Goal: Information Seeking & Learning: Learn about a topic

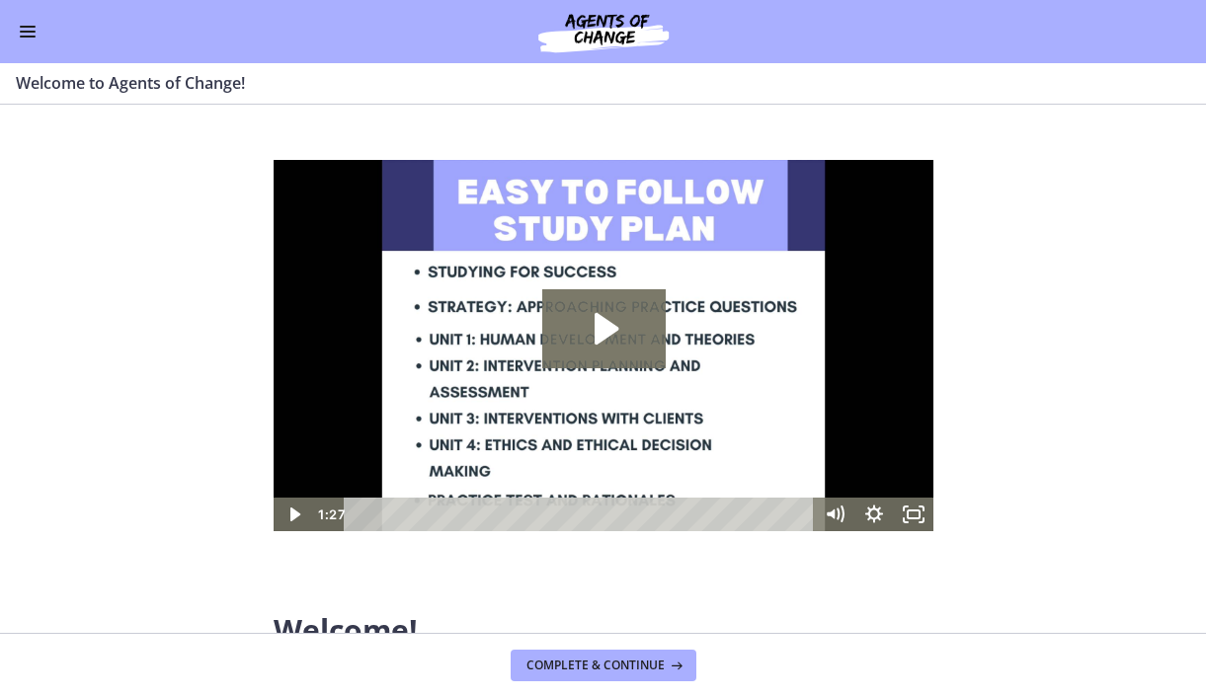
click at [30, 39] on button "Enable menu" at bounding box center [28, 32] width 24 height 24
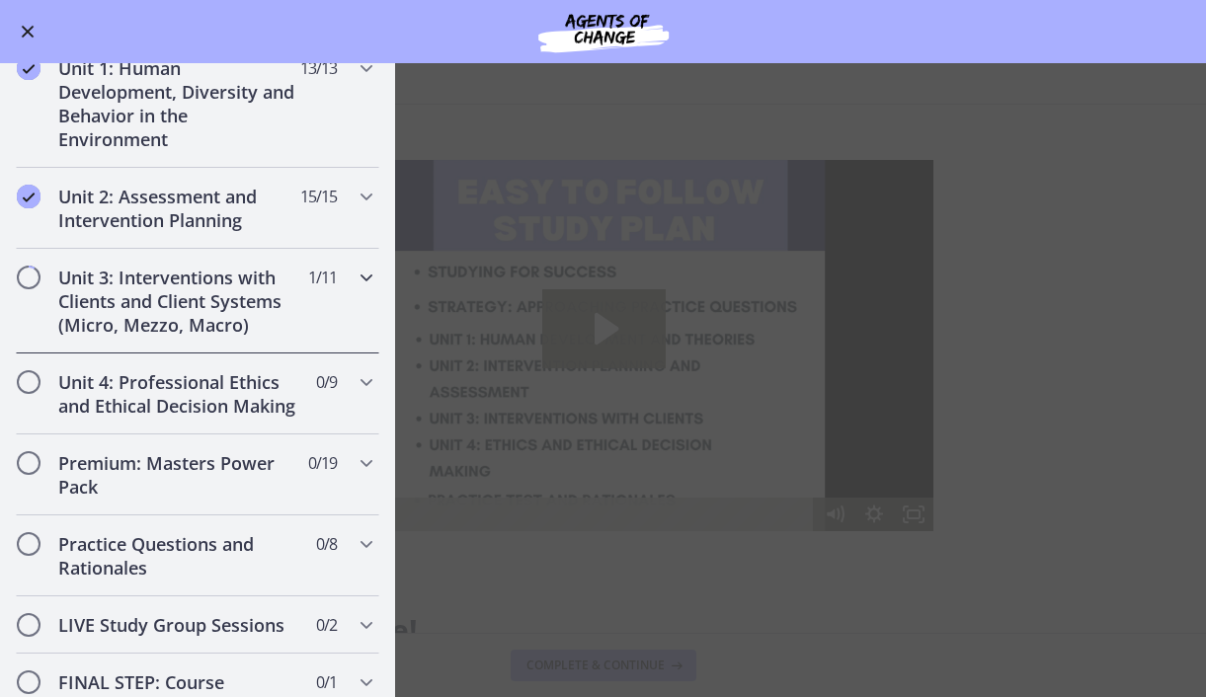
click at [150, 291] on h2 "Unit 3: Interventions with Clients and Client Systems (Micro, Mezzo, Macro)" at bounding box center [178, 301] width 241 height 71
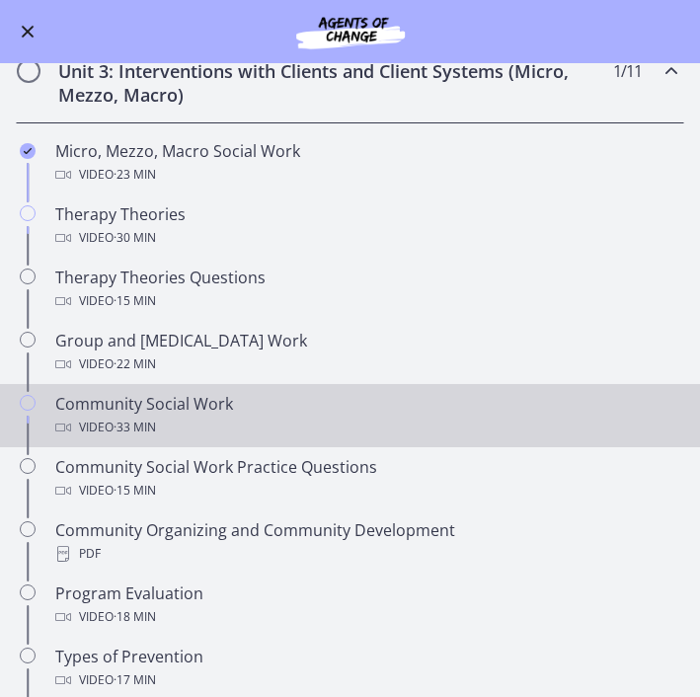
scroll to position [481, 0]
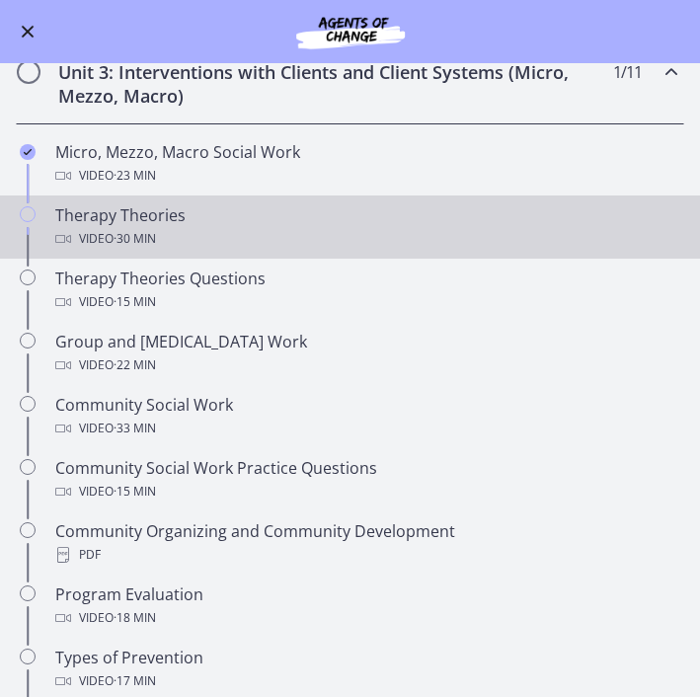
click at [117, 212] on div "Therapy Theories Video · 30 min" at bounding box center [369, 226] width 629 height 47
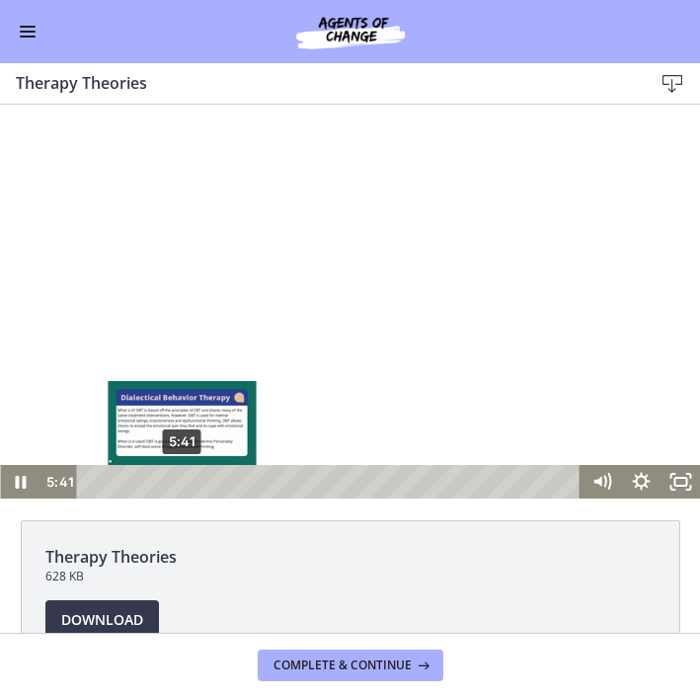
click at [182, 484] on div "Playbar" at bounding box center [182, 481] width 11 height 11
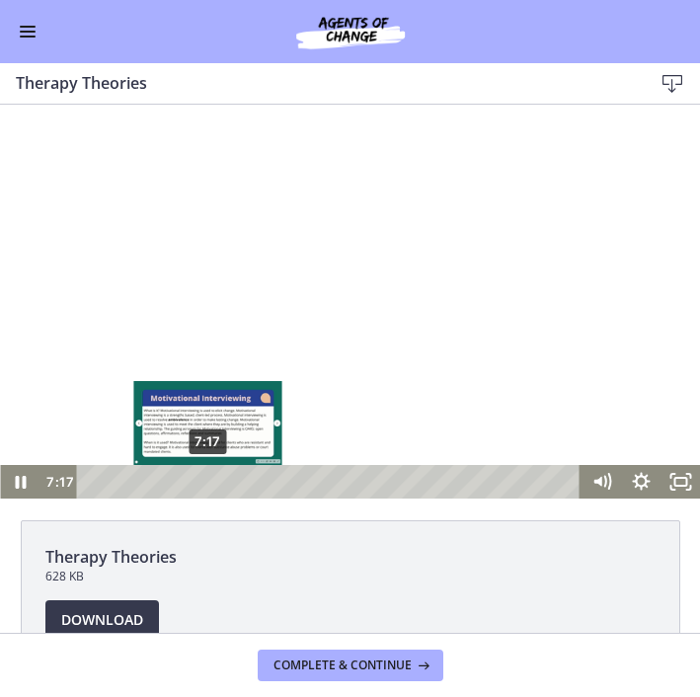
click at [208, 479] on div "Playbar" at bounding box center [207, 481] width 11 height 11
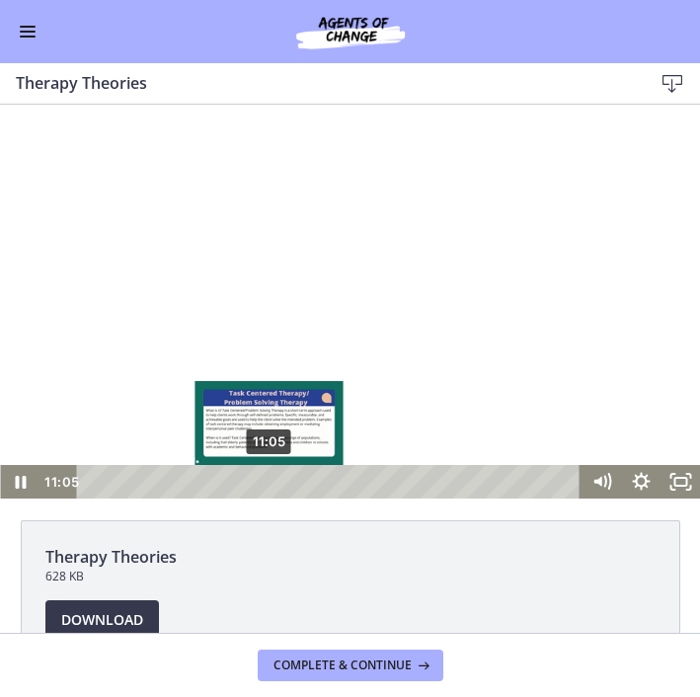
click at [270, 491] on div "11:05" at bounding box center [332, 482] width 480 height 34
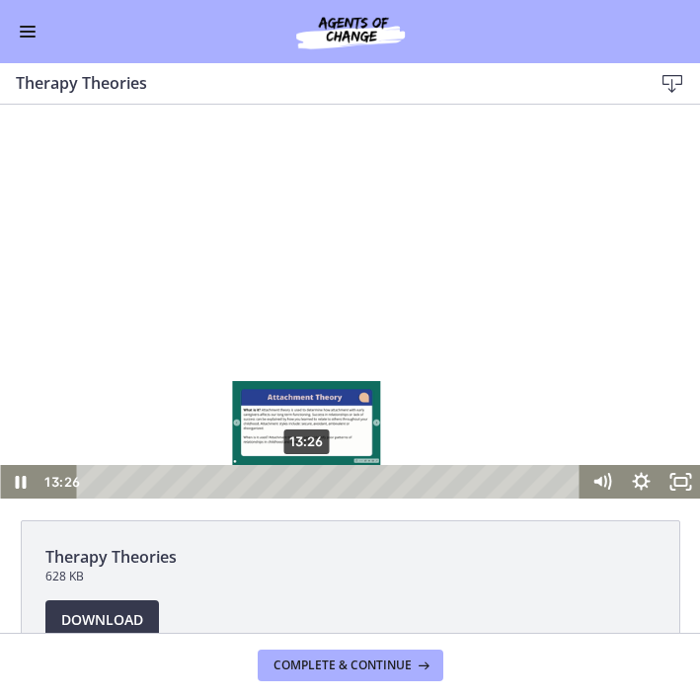
drag, startPoint x: 286, startPoint y: 481, endPoint x: 307, endPoint y: 483, distance: 20.8
click at [307, 483] on div "Playbar" at bounding box center [305, 481] width 11 height 11
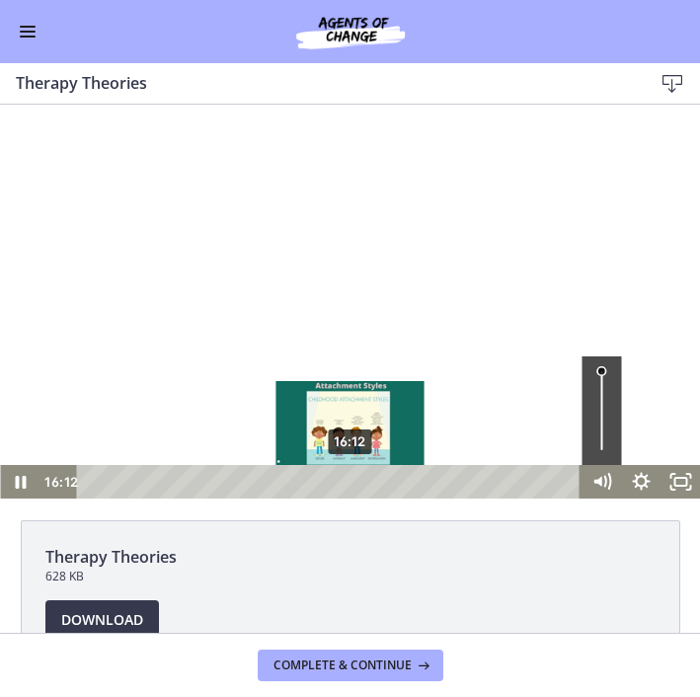
drag, startPoint x: 320, startPoint y: 483, endPoint x: 350, endPoint y: 486, distance: 29.8
click at [351, 487] on div "Playbar" at bounding box center [350, 481] width 11 height 11
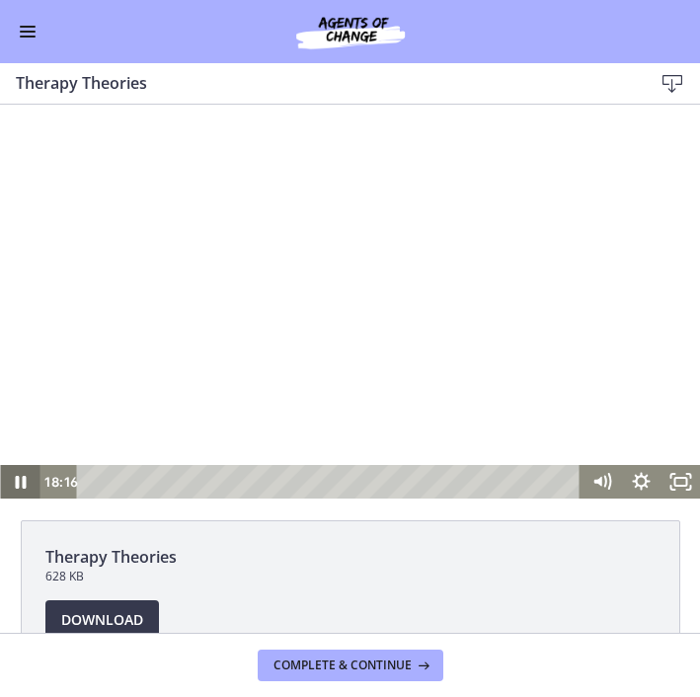
click at [25, 481] on icon "Pause" at bounding box center [20, 482] width 11 height 13
click at [33, 476] on icon "Play Video" at bounding box center [20, 482] width 39 height 34
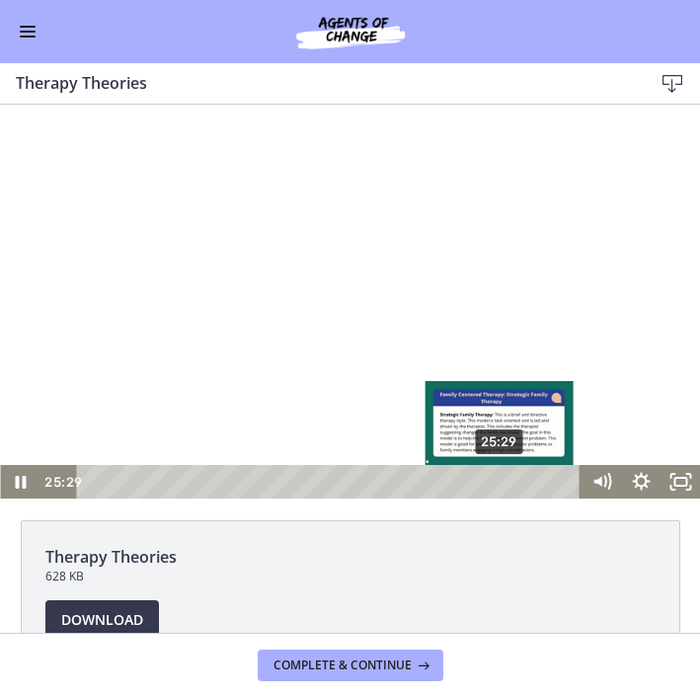
click at [502, 488] on div "25:29" at bounding box center [332, 482] width 480 height 34
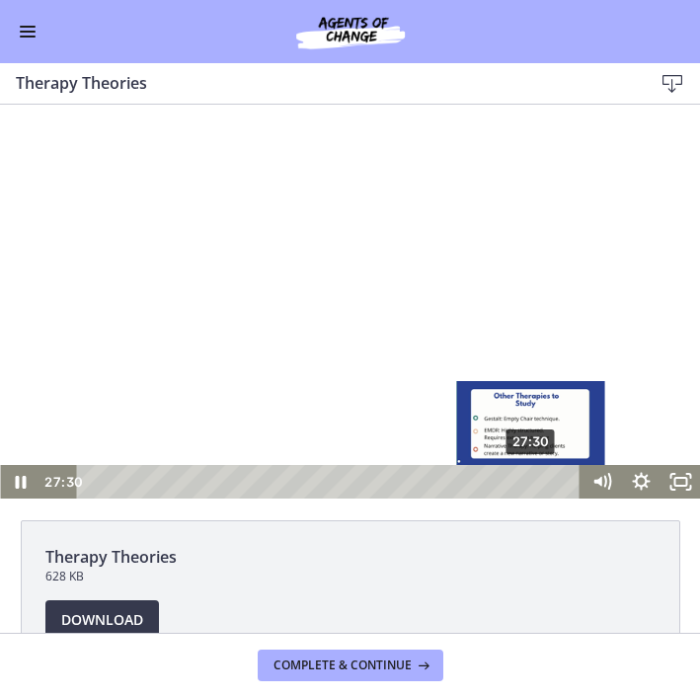
drag, startPoint x: 515, startPoint y: 480, endPoint x: 533, endPoint y: 481, distance: 17.8
click at [534, 481] on div "Playbar" at bounding box center [530, 481] width 11 height 11
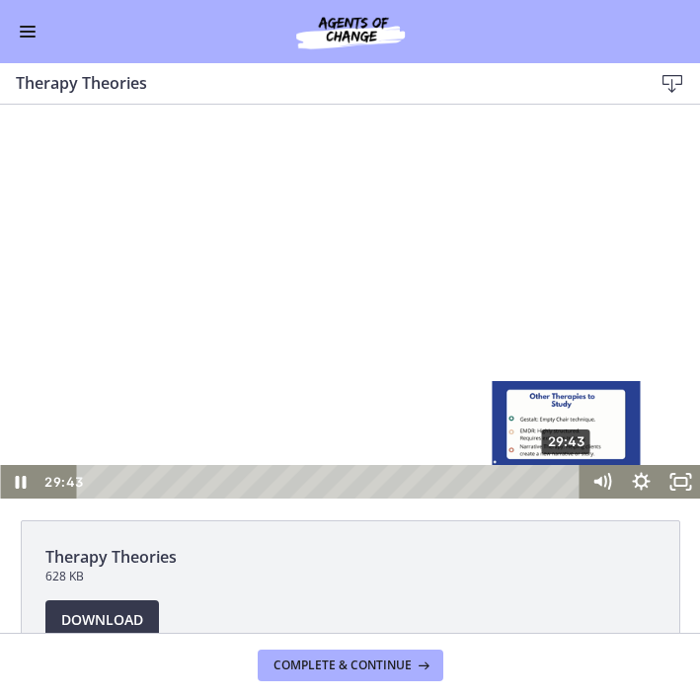
drag, startPoint x: 555, startPoint y: 479, endPoint x: 569, endPoint y: 482, distance: 14.1
click at [569, 482] on div "Playbar" at bounding box center [566, 481] width 11 height 11
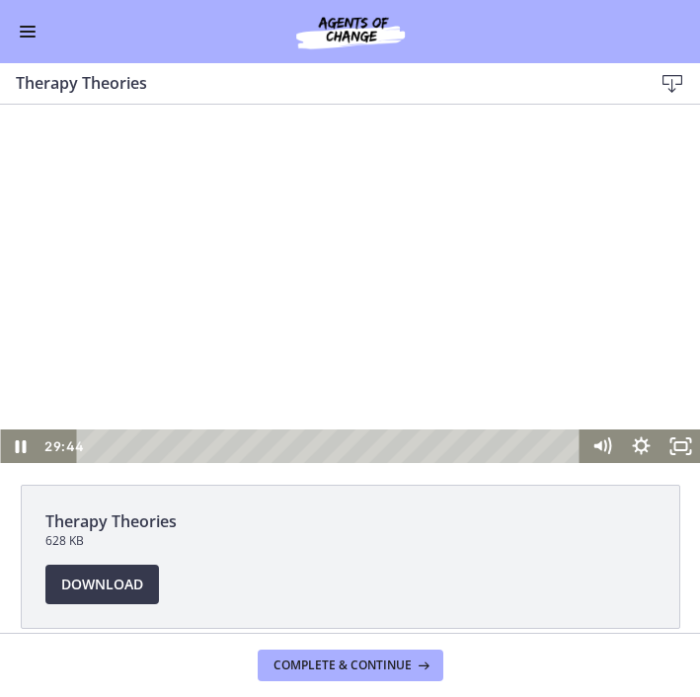
scroll to position [40, 0]
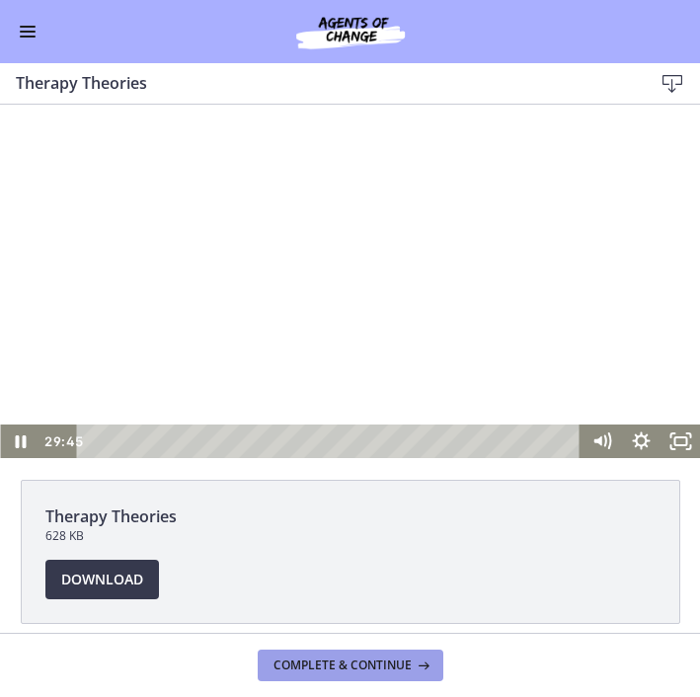
click at [371, 660] on span "Complete & continue" at bounding box center [342, 666] width 138 height 16
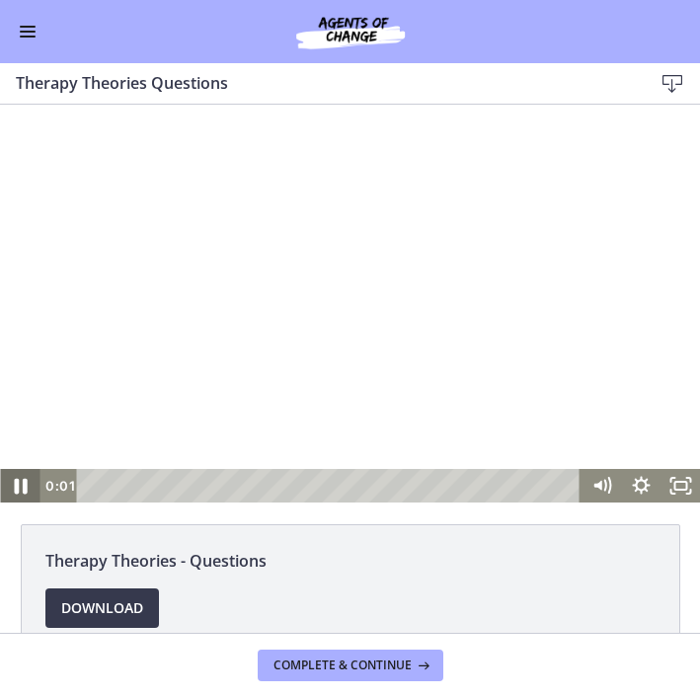
click at [24, 490] on icon "Pause" at bounding box center [20, 487] width 13 height 16
click at [21, 491] on icon "Play Video" at bounding box center [21, 486] width 47 height 40
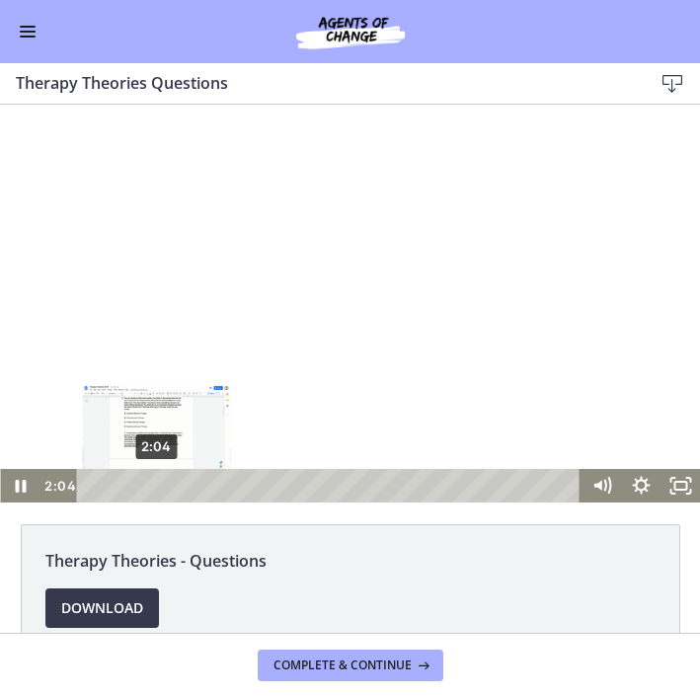
drag, startPoint x: 140, startPoint y: 481, endPoint x: 157, endPoint y: 485, distance: 17.2
click at [157, 485] on div "Playbar" at bounding box center [156, 486] width 11 height 11
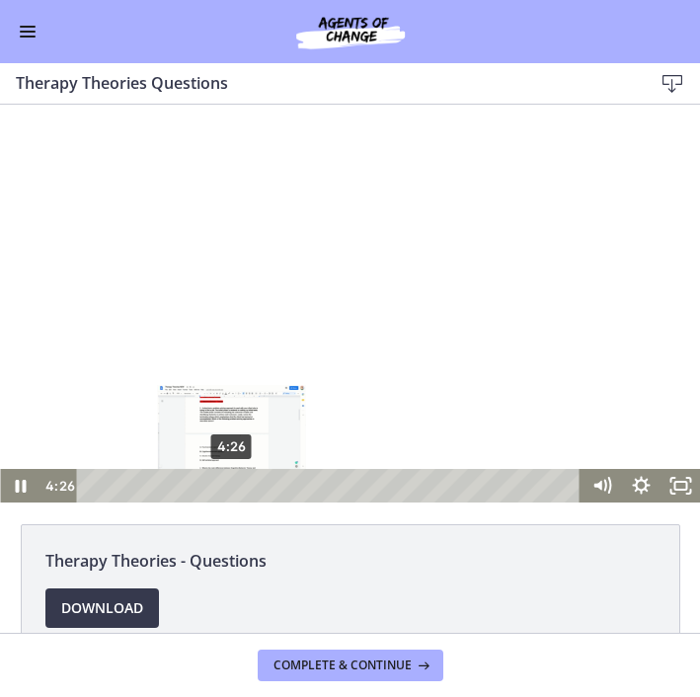
drag, startPoint x: 197, startPoint y: 483, endPoint x: 231, endPoint y: 481, distance: 33.6
click at [232, 482] on div "Playbar" at bounding box center [231, 486] width 11 height 11
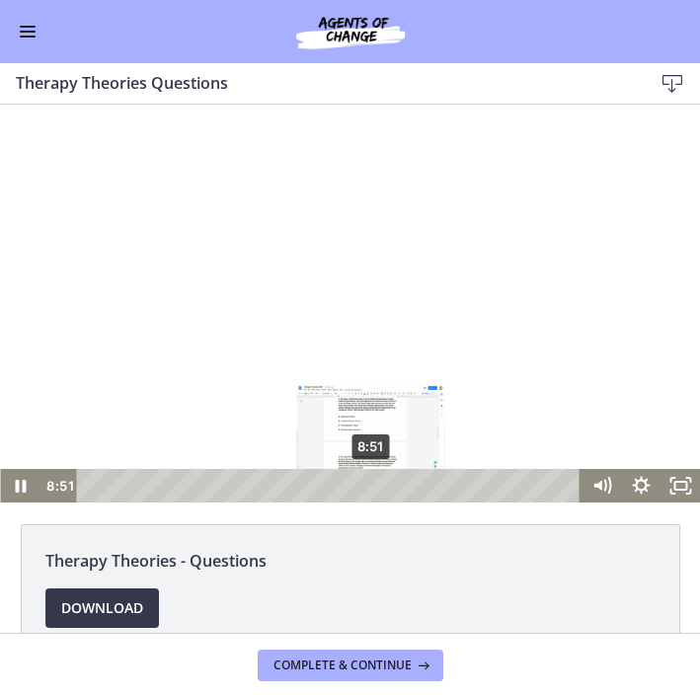
click at [372, 497] on div "8:51" at bounding box center [332, 486] width 480 height 34
click at [373, 482] on div "Playbar" at bounding box center [371, 486] width 11 height 11
click at [370, 480] on div "8:47" at bounding box center [332, 486] width 480 height 34
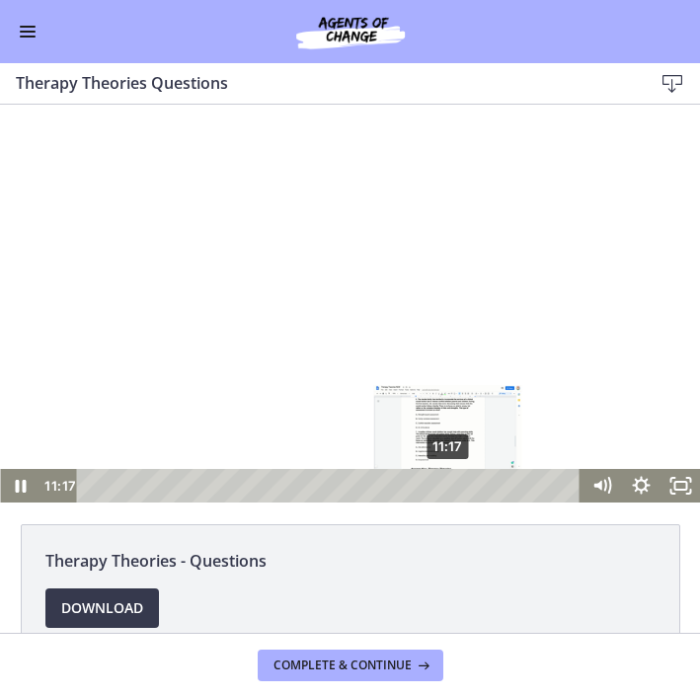
click at [449, 495] on div "11:17" at bounding box center [332, 486] width 480 height 34
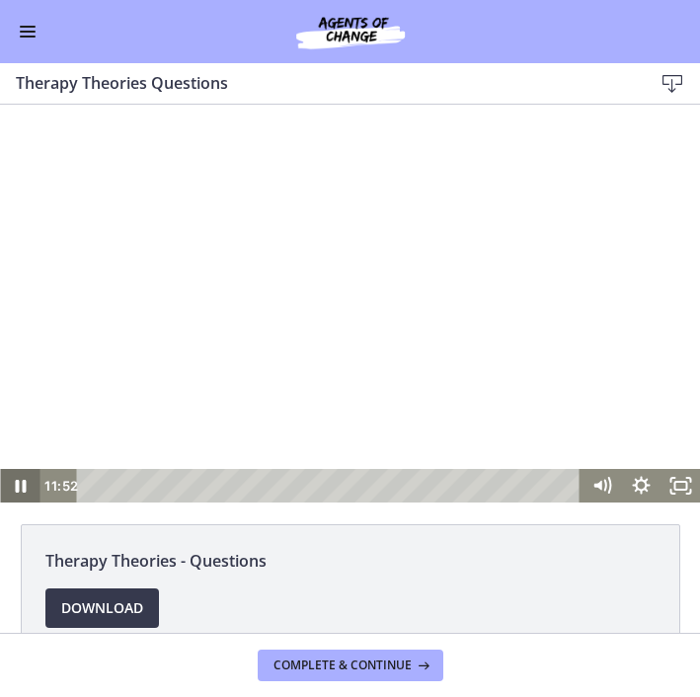
click at [24, 480] on icon "Pause" at bounding box center [20, 486] width 11 height 13
click at [12, 489] on icon "Play Video" at bounding box center [20, 486] width 39 height 34
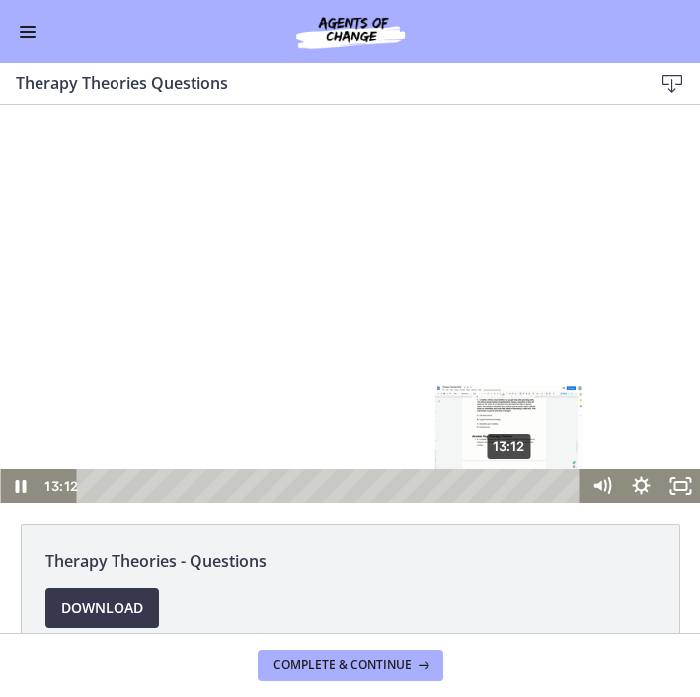
drag, startPoint x: 494, startPoint y: 484, endPoint x: 510, endPoint y: 483, distance: 16.8
click at [510, 483] on div "Playbar" at bounding box center [508, 486] width 11 height 11
click at [507, 485] on div "Playbar" at bounding box center [505, 486] width 11 height 11
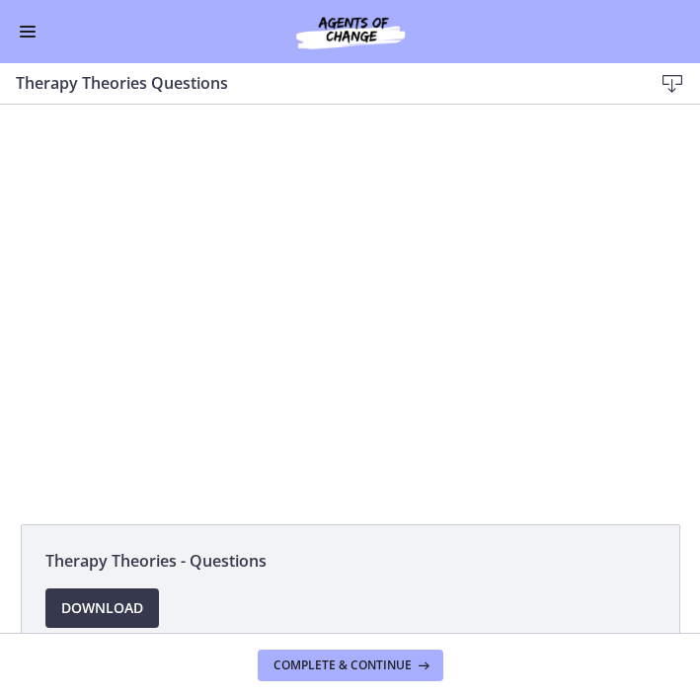
click at [24, 432] on div at bounding box center [350, 304] width 700 height 398
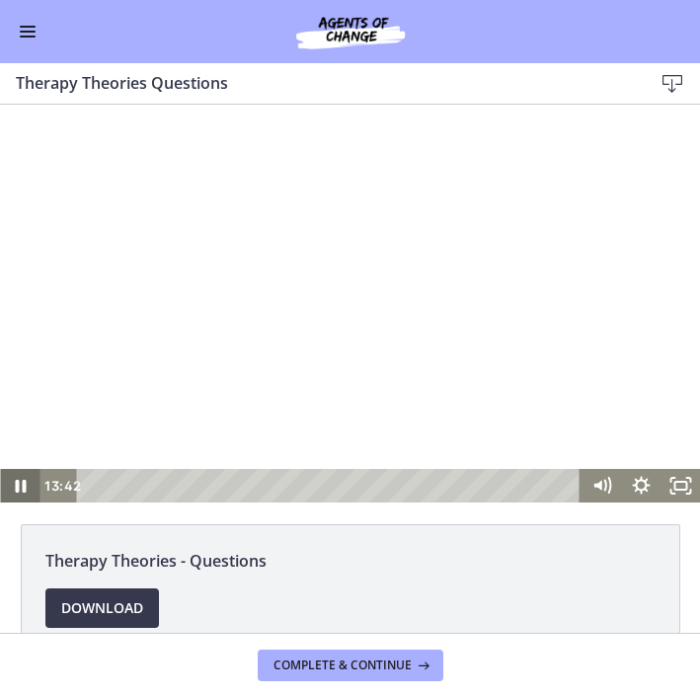
click at [21, 491] on icon "Pause" at bounding box center [19, 486] width 39 height 34
click at [20, 488] on icon "Pause" at bounding box center [19, 486] width 47 height 40
drag, startPoint x: 31, startPoint y: 411, endPoint x: 551, endPoint y: 426, distance: 520.5
click at [550, 423] on div at bounding box center [350, 304] width 700 height 398
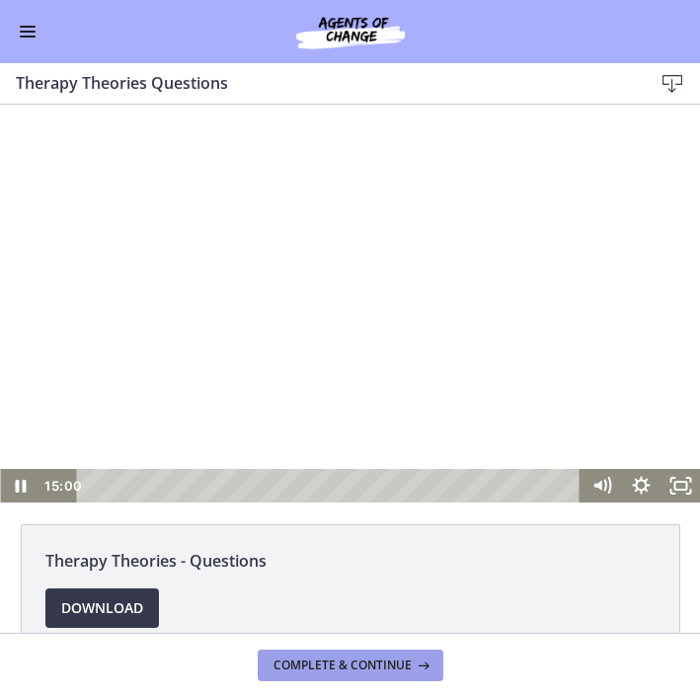
click at [377, 668] on span "Complete & continue" at bounding box center [342, 666] width 138 height 16
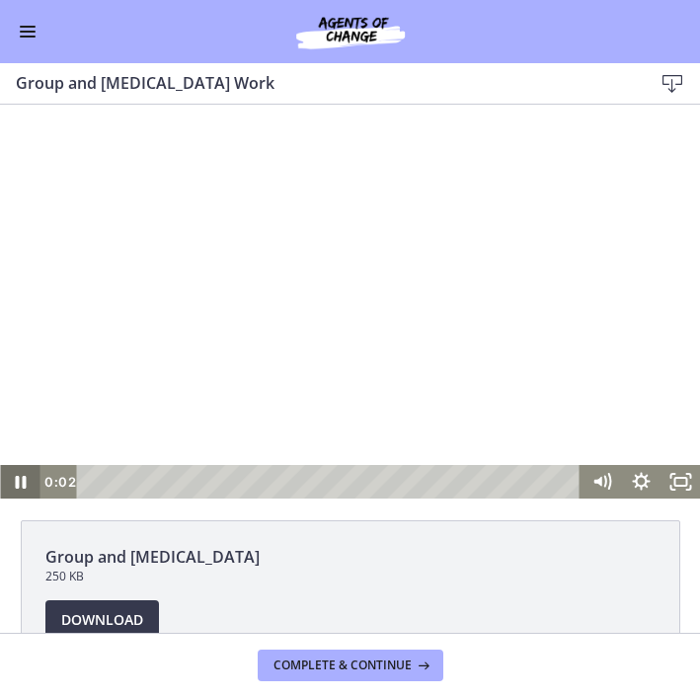
click at [27, 475] on icon "Pause" at bounding box center [19, 482] width 39 height 34
click at [25, 485] on icon "Play Video" at bounding box center [20, 482] width 39 height 34
click at [23, 485] on icon "Pause" at bounding box center [20, 482] width 11 height 13
click at [12, 490] on icon "Play Video" at bounding box center [21, 481] width 47 height 40
click at [23, 483] on icon "Pause" at bounding box center [20, 482] width 11 height 13
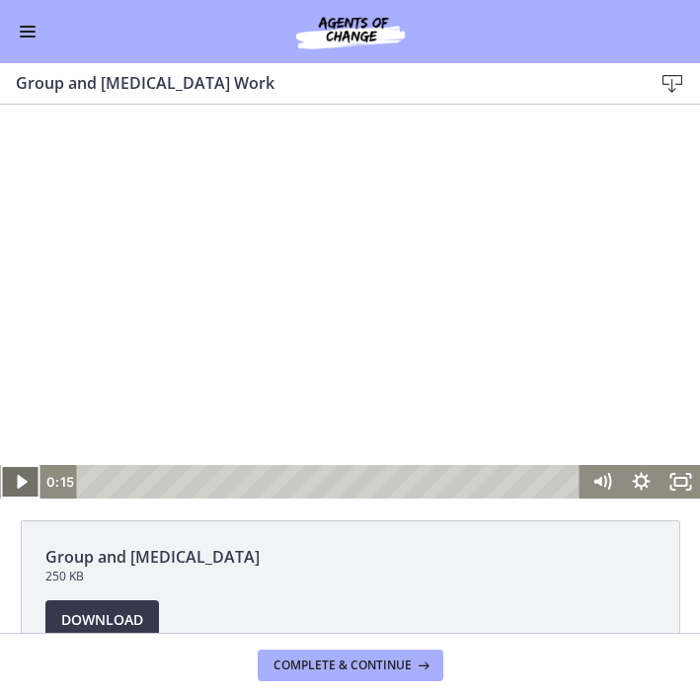
click at [17, 480] on icon "Play Video" at bounding box center [21, 482] width 10 height 14
click at [20, 483] on icon "Pause" at bounding box center [19, 482] width 39 height 34
click at [20, 482] on icon "Play Video" at bounding box center [22, 481] width 12 height 17
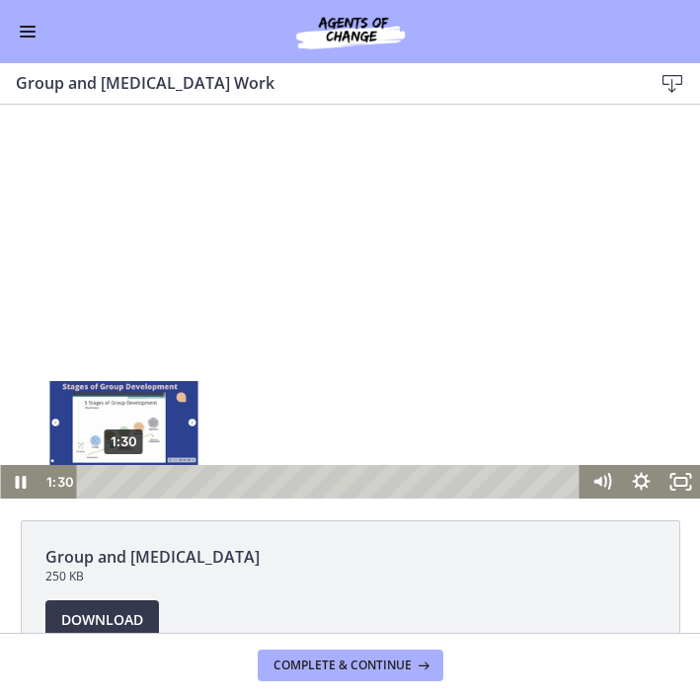
drag, startPoint x: 144, startPoint y: 482, endPoint x: 124, endPoint y: 482, distance: 19.7
click at [124, 483] on div "Playbar" at bounding box center [123, 481] width 11 height 11
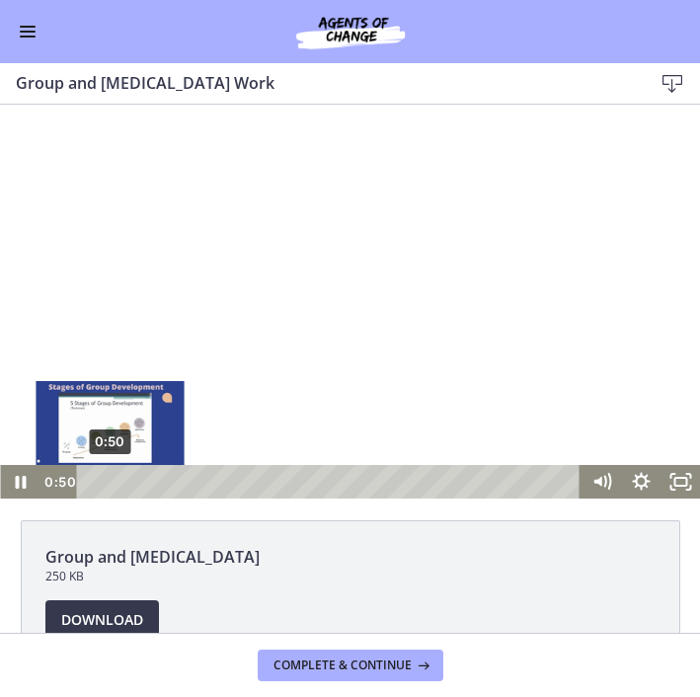
drag, startPoint x: 126, startPoint y: 481, endPoint x: 110, endPoint y: 480, distance: 16.8
click at [110, 480] on div "Playbar" at bounding box center [109, 481] width 11 height 11
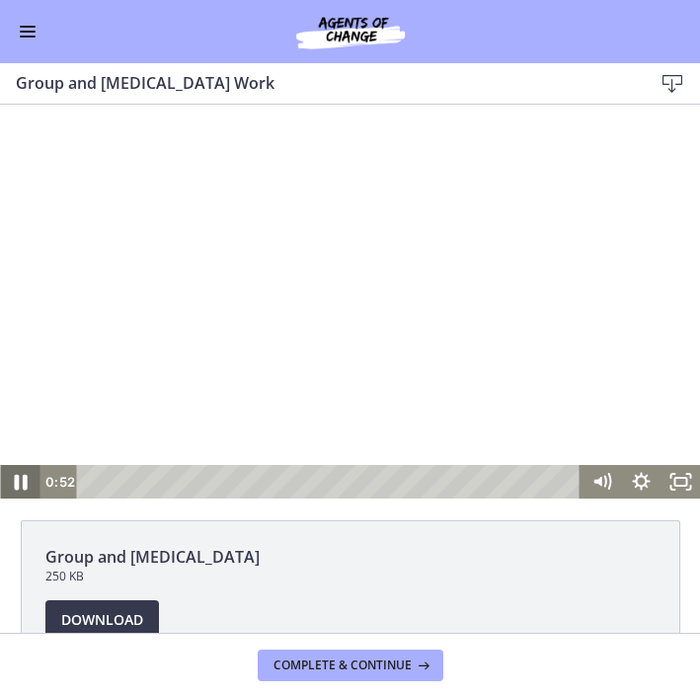
click at [23, 480] on icon "Pause" at bounding box center [20, 483] width 13 height 16
click at [21, 479] on icon "Play Video" at bounding box center [21, 482] width 10 height 14
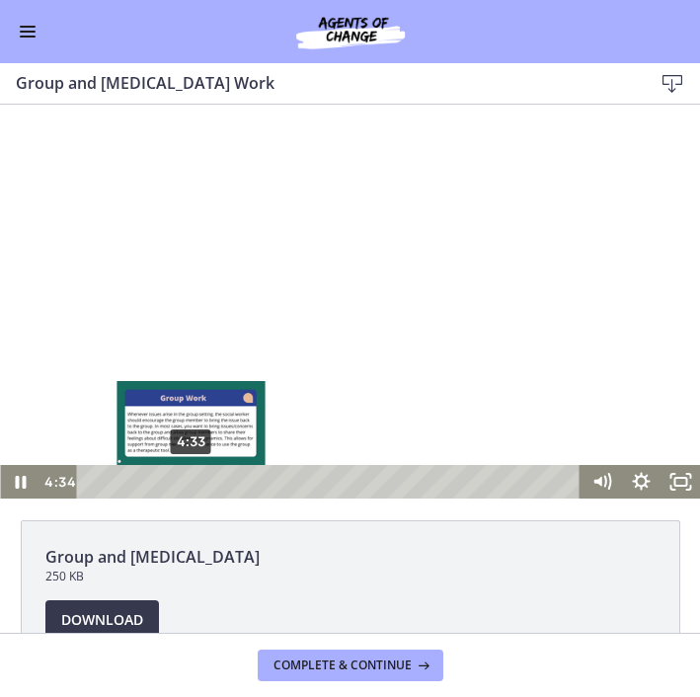
click at [192, 490] on div "4:33" at bounding box center [332, 482] width 480 height 34
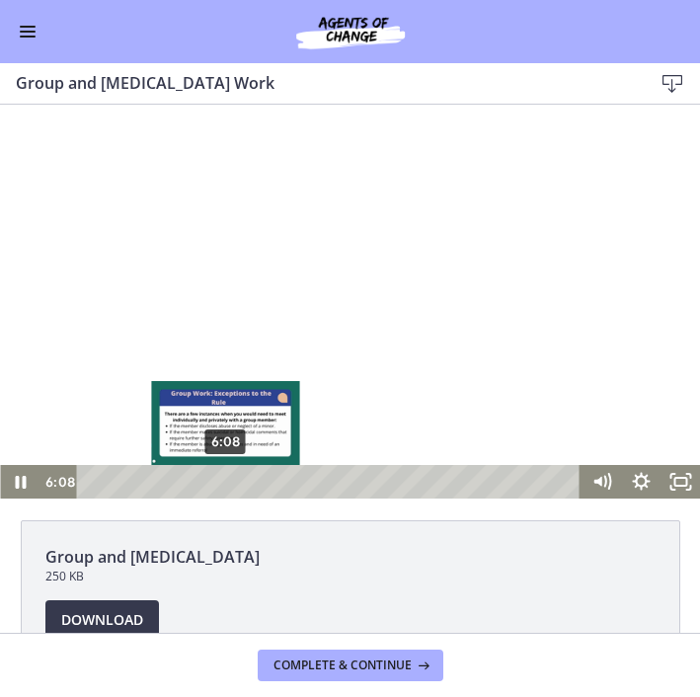
drag, startPoint x: 206, startPoint y: 483, endPoint x: 225, endPoint y: 482, distance: 18.8
click at [226, 482] on div "Playbar" at bounding box center [225, 481] width 11 height 11
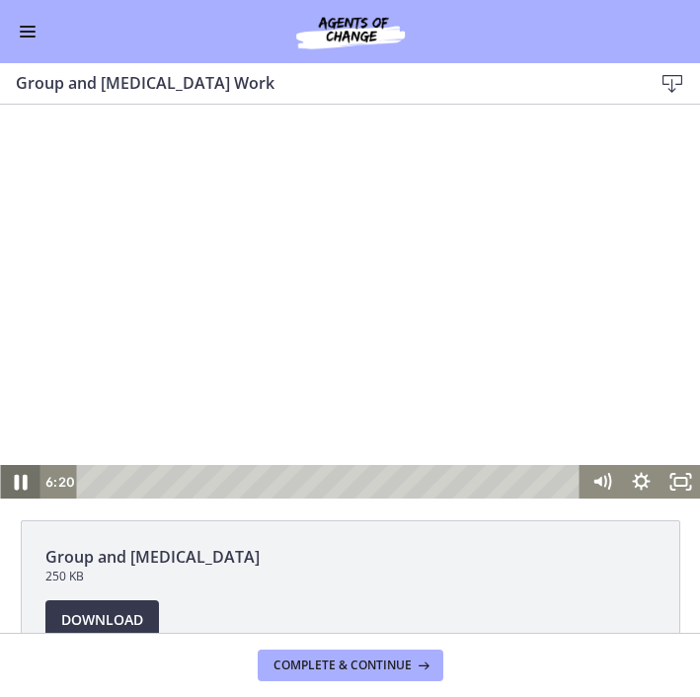
click at [27, 490] on icon "Pause" at bounding box center [19, 481] width 47 height 40
click at [21, 485] on icon "Play Video" at bounding box center [21, 482] width 10 height 14
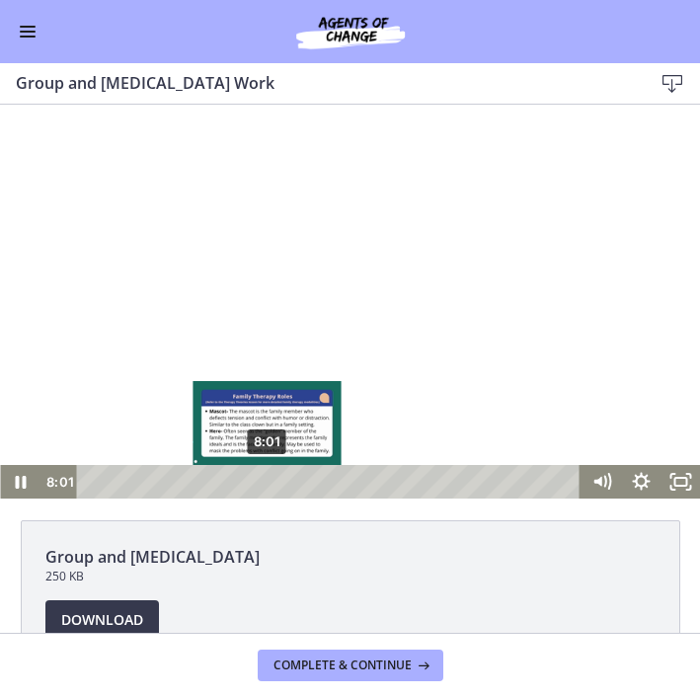
click at [268, 487] on div "8:01" at bounding box center [332, 482] width 480 height 34
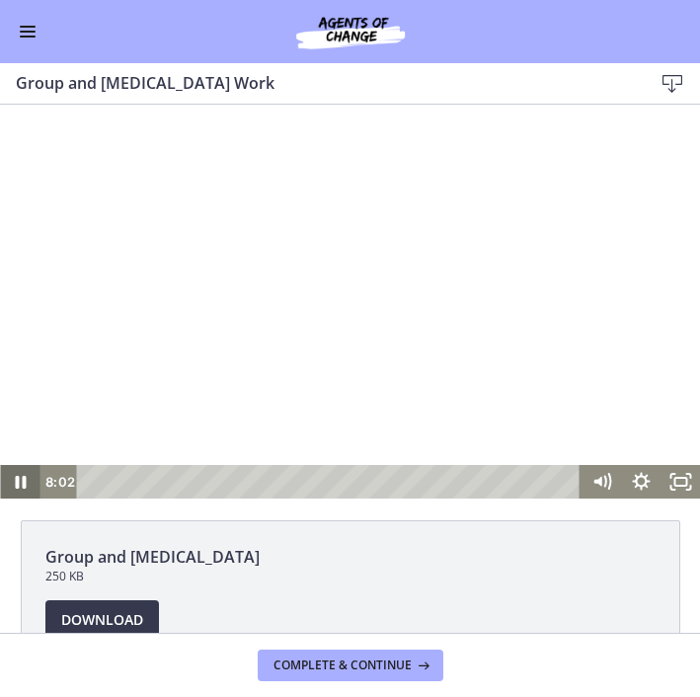
click at [24, 483] on icon "Pause" at bounding box center [20, 482] width 11 height 13
click at [26, 488] on icon "Play Video" at bounding box center [20, 482] width 39 height 34
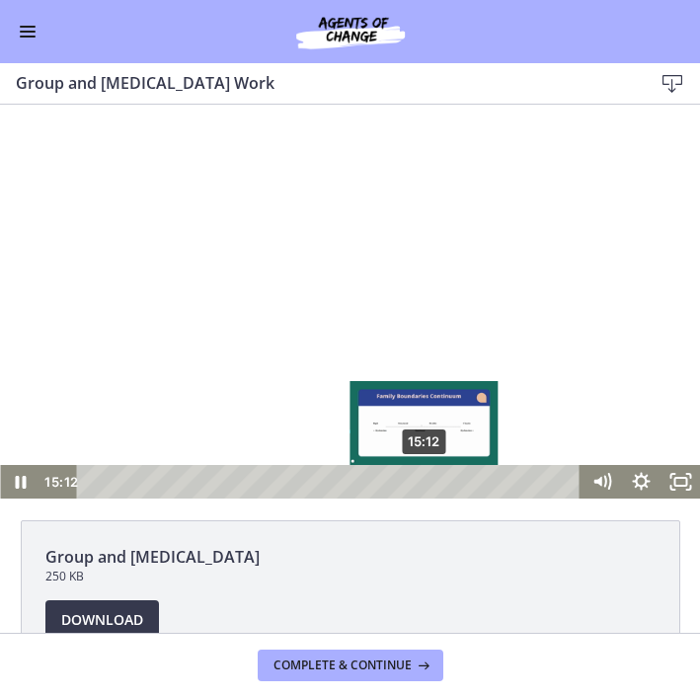
drag, startPoint x: 392, startPoint y: 480, endPoint x: 426, endPoint y: 482, distance: 33.6
click at [426, 482] on div "Playbar" at bounding box center [424, 481] width 11 height 11
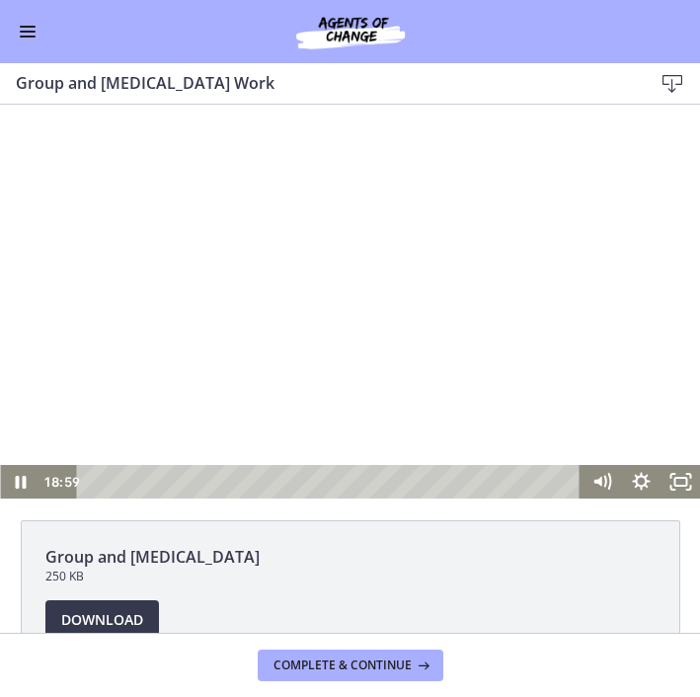
click at [507, 483] on div "Playbar" at bounding box center [506, 481] width 11 height 11
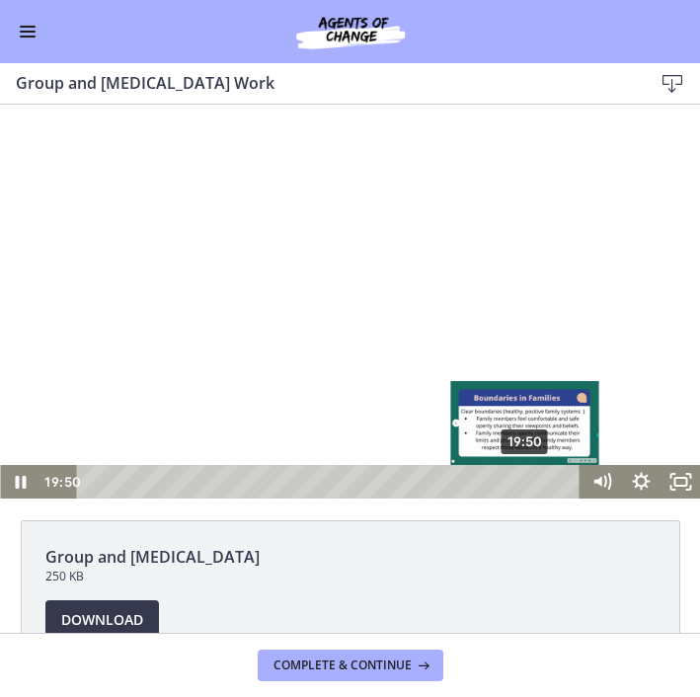
drag, startPoint x: 507, startPoint y: 483, endPoint x: 527, endPoint y: 485, distance: 20.8
click at [527, 485] on div "Playbar" at bounding box center [524, 481] width 11 height 11
click at [526, 479] on div "Playbar" at bounding box center [523, 481] width 11 height 11
click at [528, 484] on div "Playbar" at bounding box center [530, 481] width 11 height 11
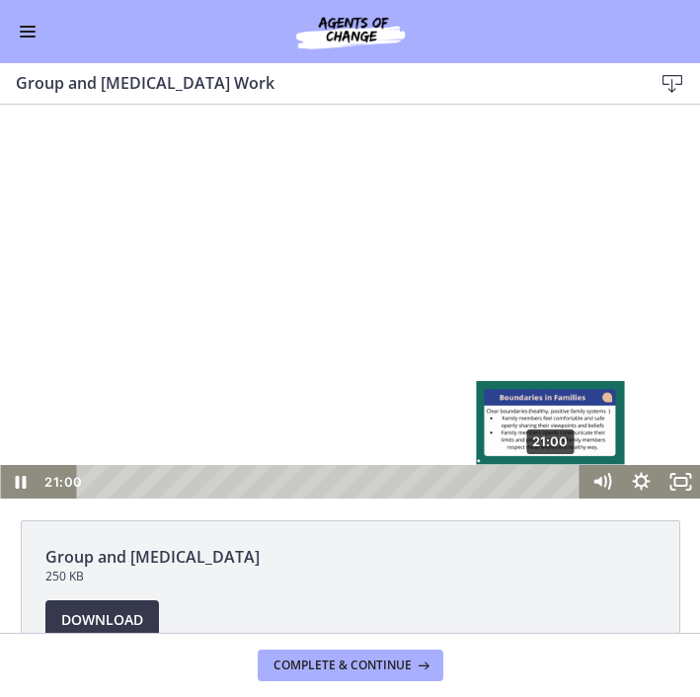
drag, startPoint x: 528, startPoint y: 484, endPoint x: 553, endPoint y: 482, distance: 24.8
click at [553, 482] on div "Playbar" at bounding box center [550, 481] width 11 height 11
click at [559, 481] on div "Playbar" at bounding box center [556, 481] width 11 height 11
click at [562, 481] on div "Playbar" at bounding box center [559, 481] width 11 height 11
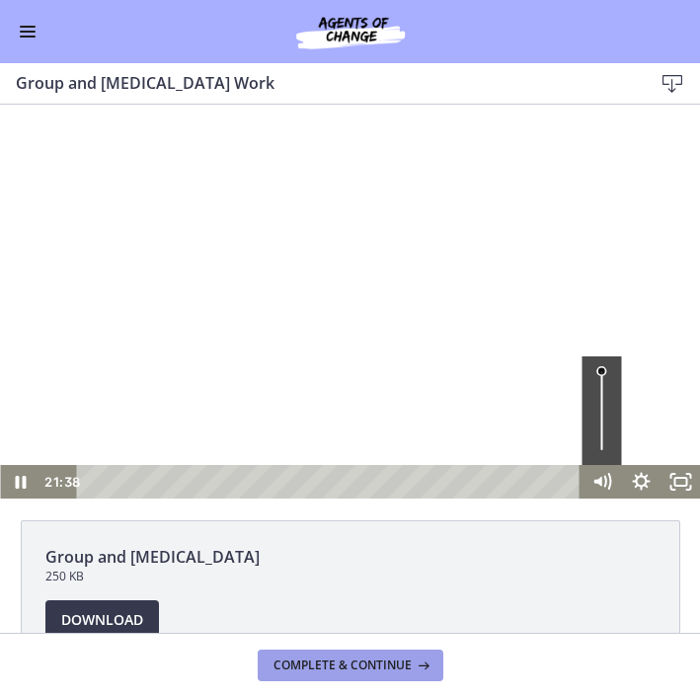
click at [360, 667] on span "Complete & continue" at bounding box center [342, 666] width 138 height 16
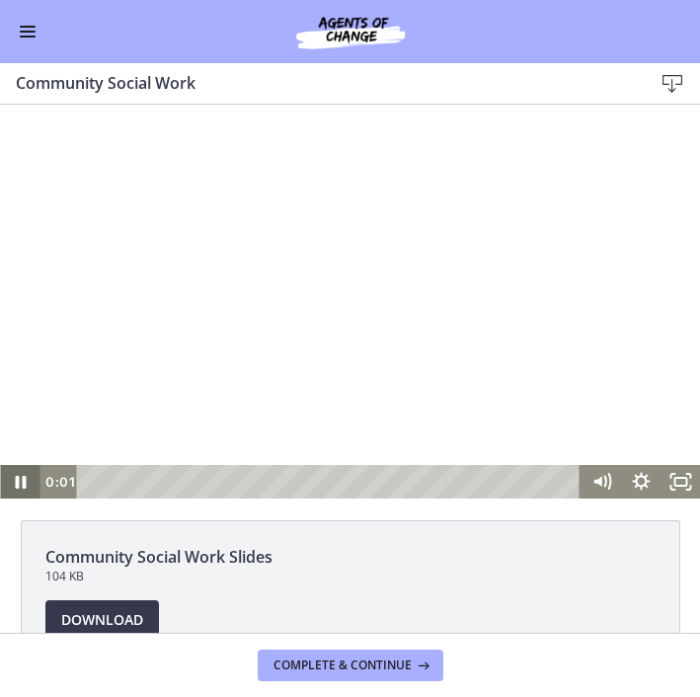
click at [23, 488] on icon "Pause" at bounding box center [20, 482] width 11 height 13
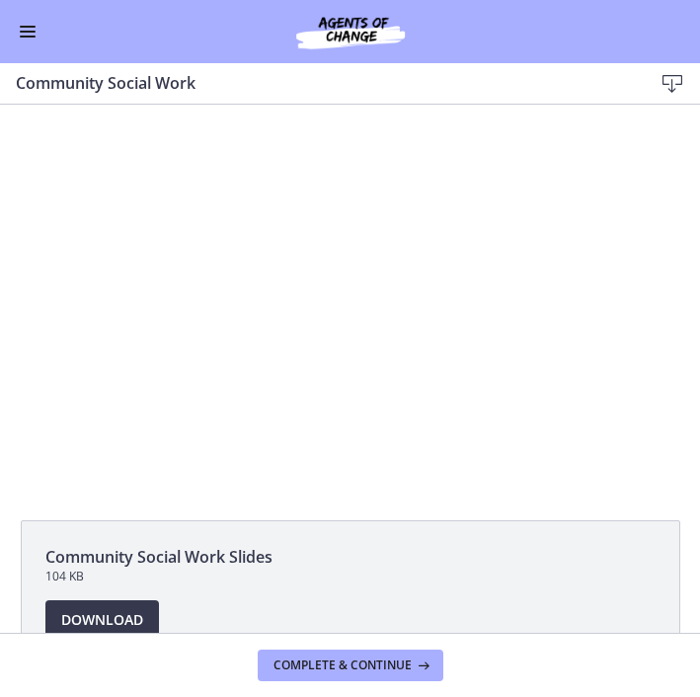
click at [21, 25] on button "Enable menu" at bounding box center [28, 32] width 24 height 24
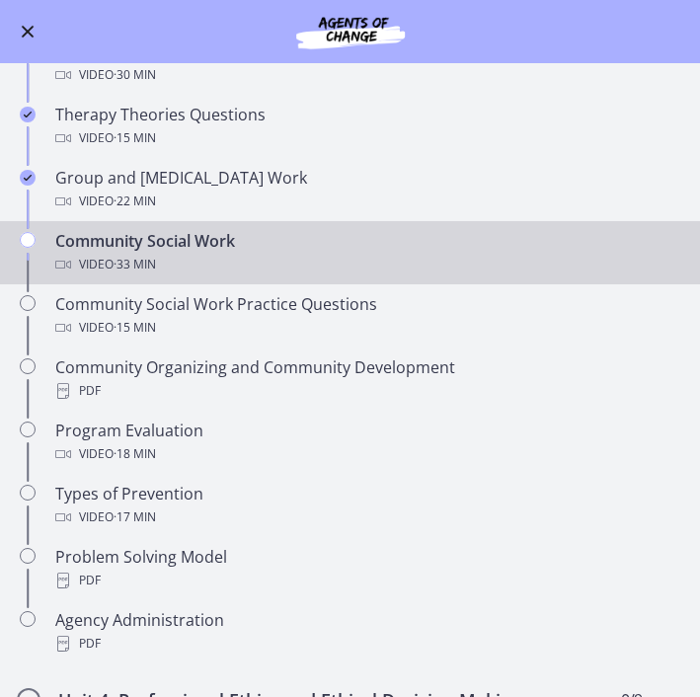
scroll to position [647, 0]
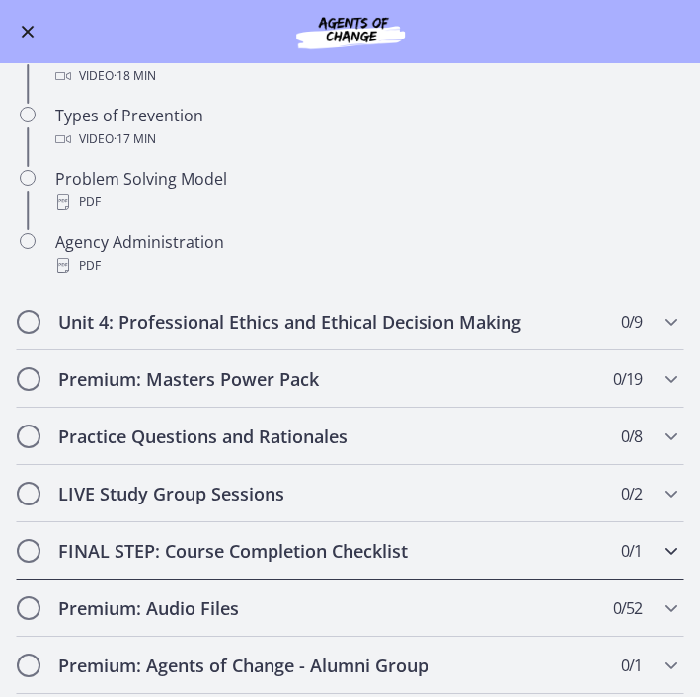
scroll to position [1010, 0]
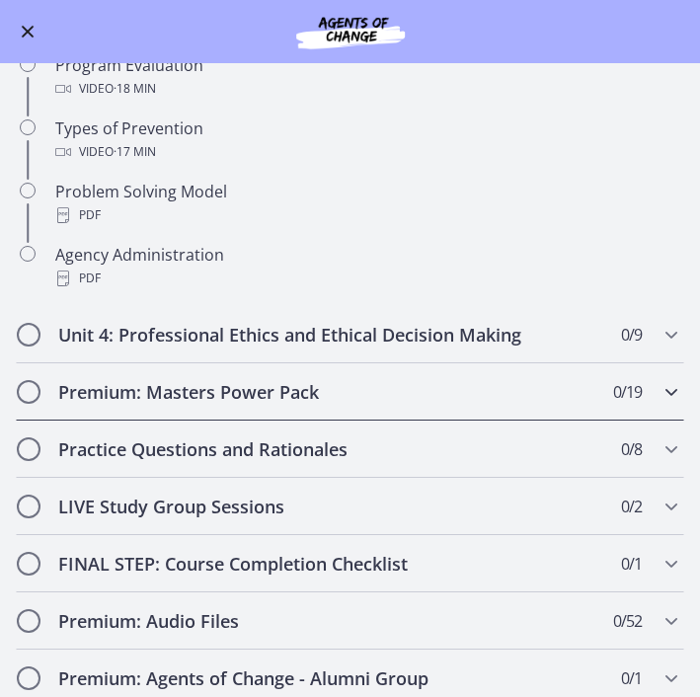
click at [241, 395] on h2 "Premium: Masters Power Pack" at bounding box center [331, 392] width 546 height 24
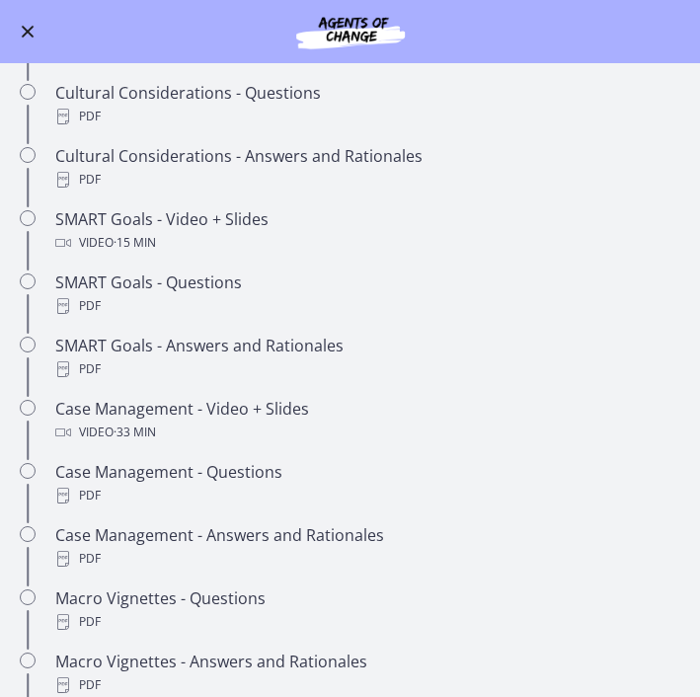
scroll to position [1159, 0]
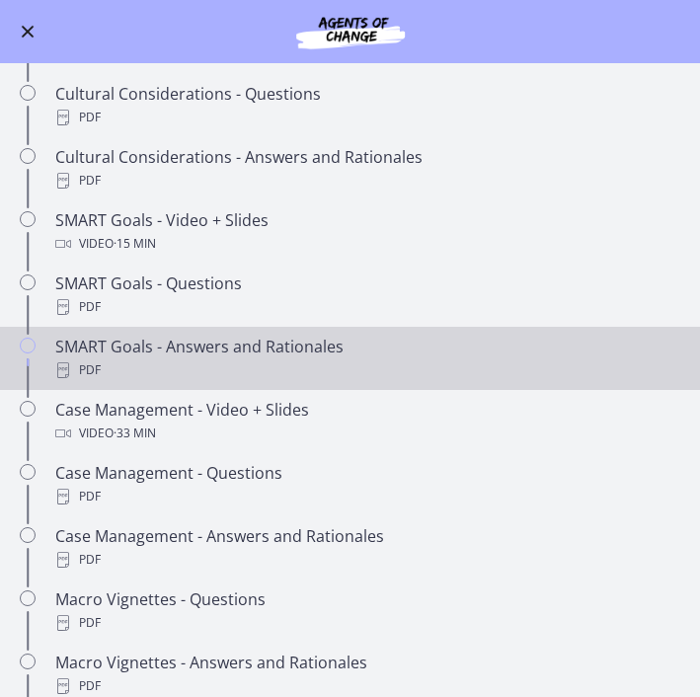
click at [235, 366] on div "PDF" at bounding box center [369, 370] width 629 height 24
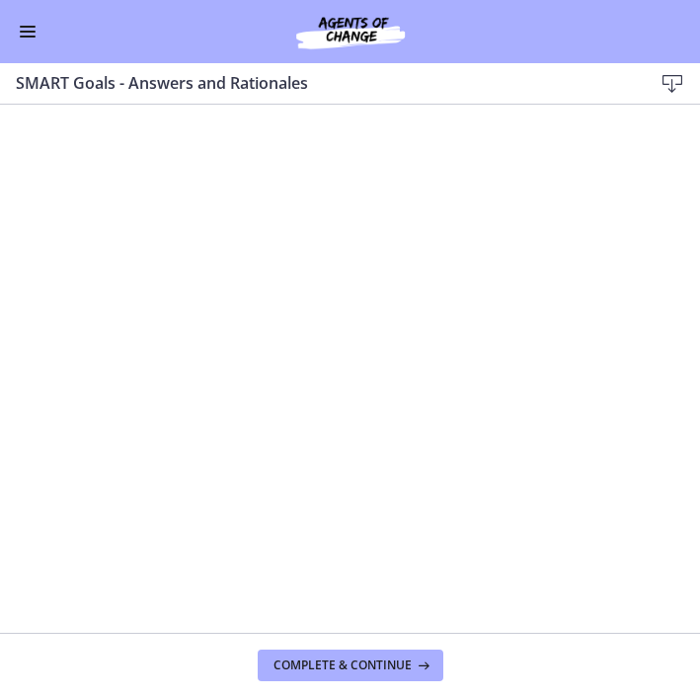
click at [38, 41] on button "Enable menu" at bounding box center [28, 32] width 24 height 24
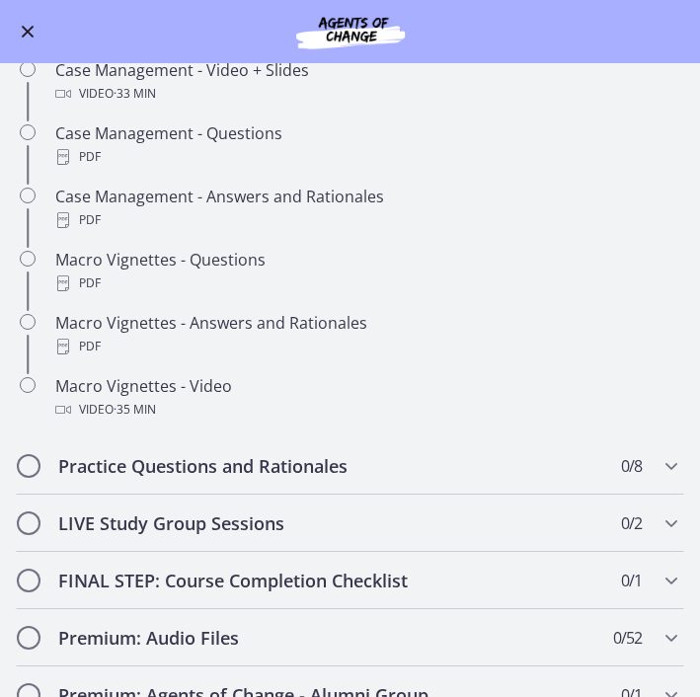
scroll to position [1591, 0]
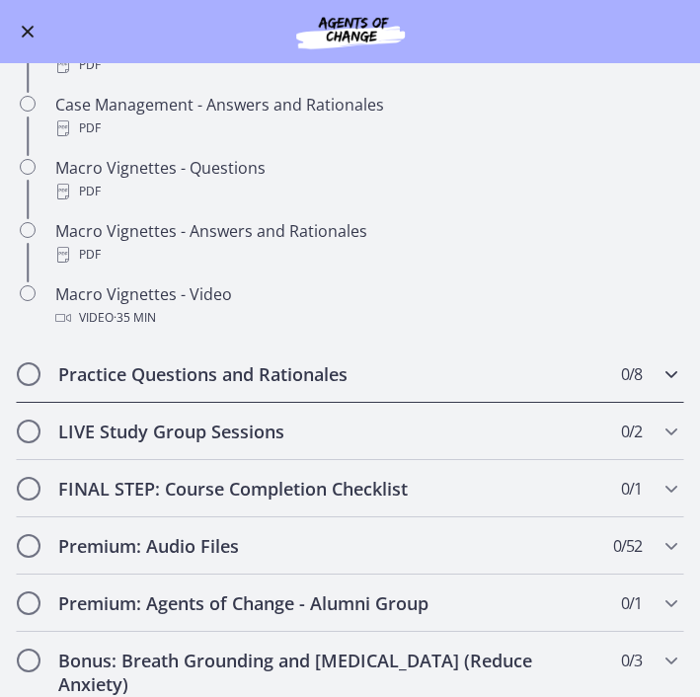
click at [184, 381] on h2 "Practice Questions and Rationales" at bounding box center [331, 374] width 546 height 24
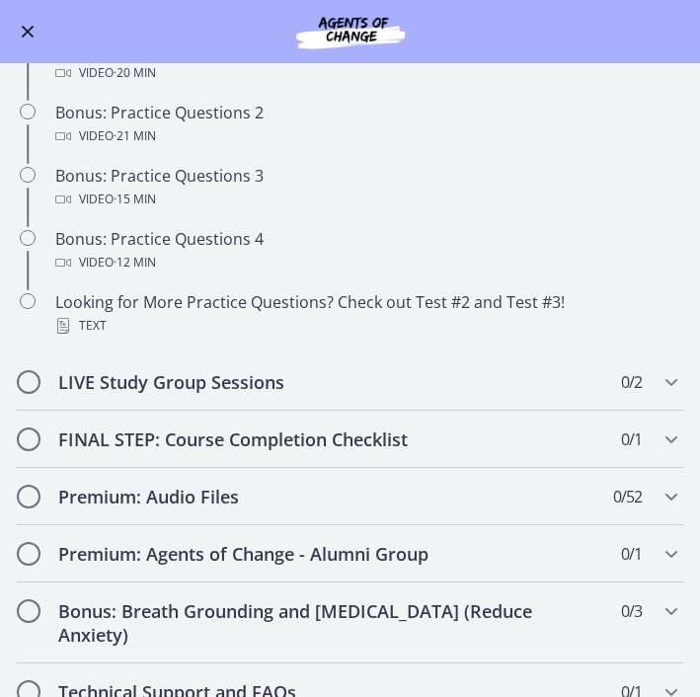
scroll to position [1001, 0]
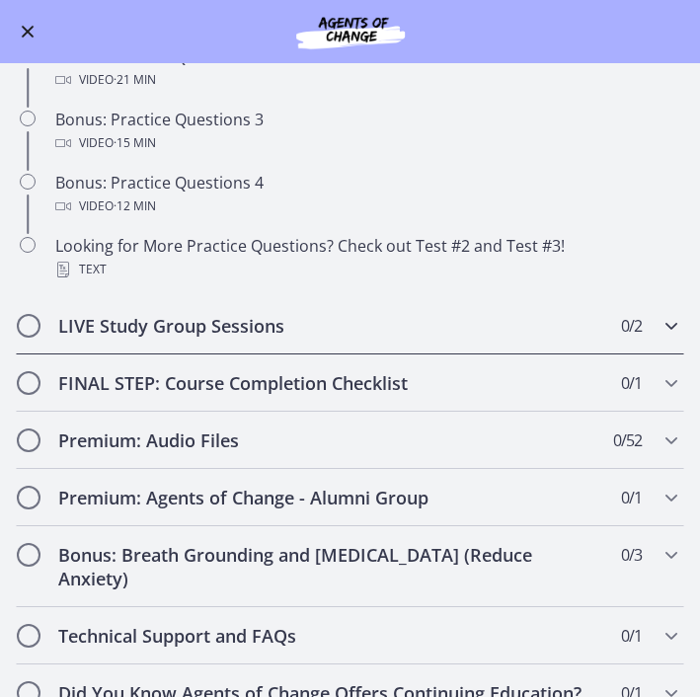
click at [178, 331] on h2 "LIVE Study Group Sessions" at bounding box center [331, 326] width 546 height 24
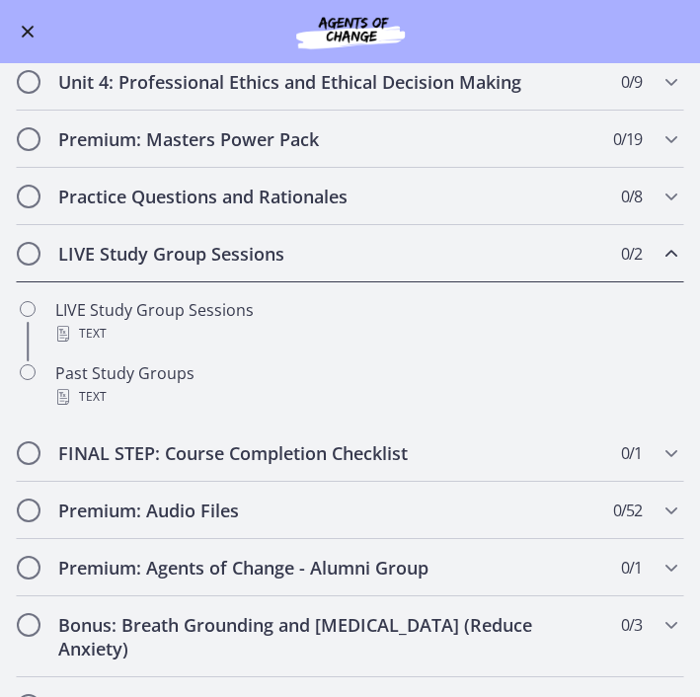
scroll to position [622, 0]
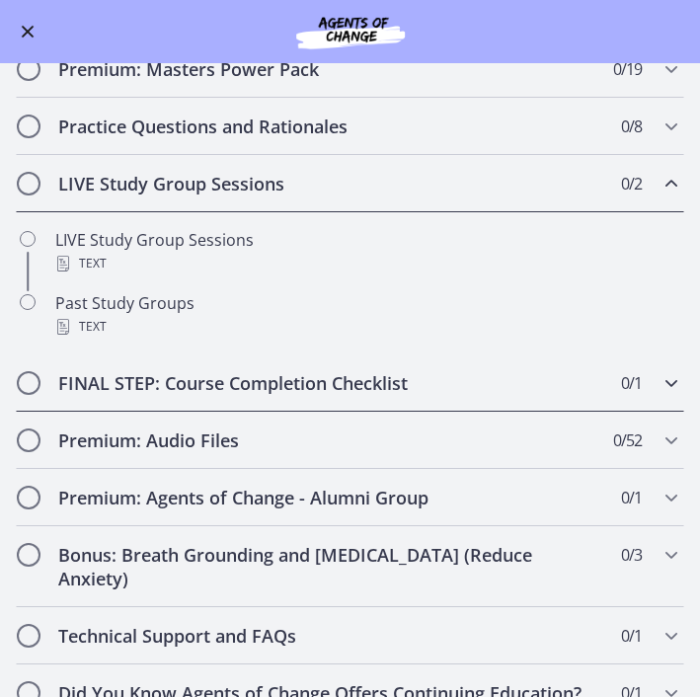
click at [183, 396] on div "FINAL STEP: Course Completion Checklist 0 / 1 Completed" at bounding box center [350, 382] width 668 height 57
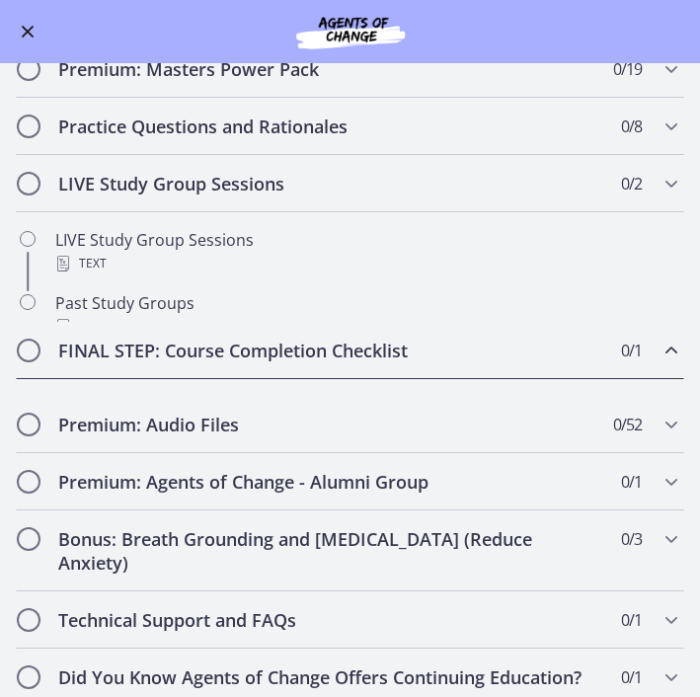
scroll to position [559, 0]
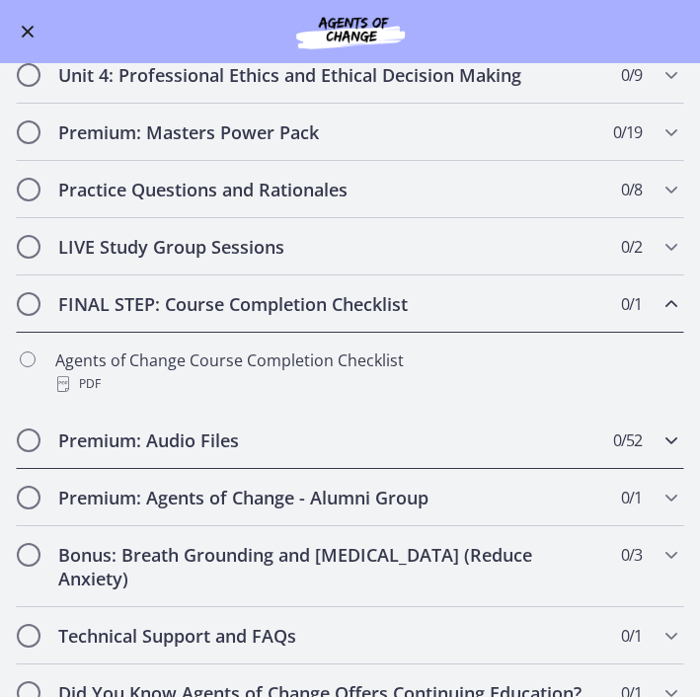
click at [232, 456] on div "Premium: Audio Files 0 / 52 Completed" at bounding box center [350, 440] width 668 height 57
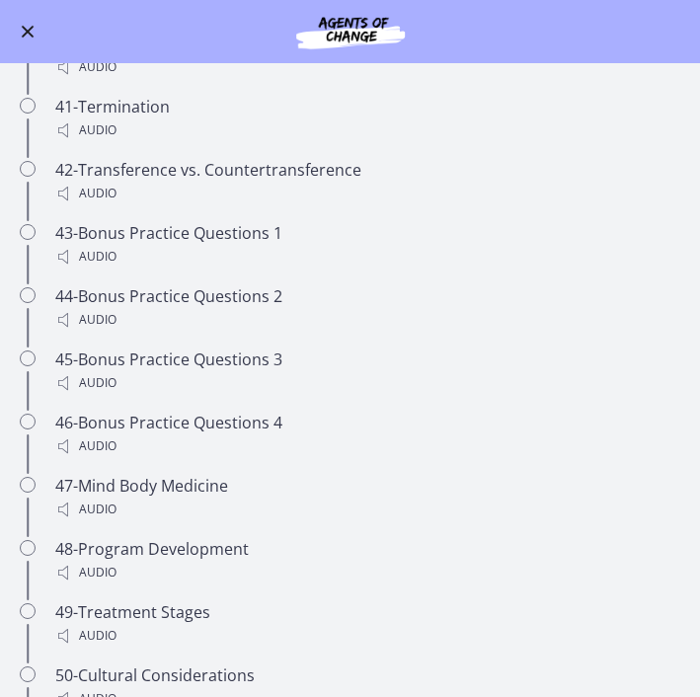
scroll to position [3782, 0]
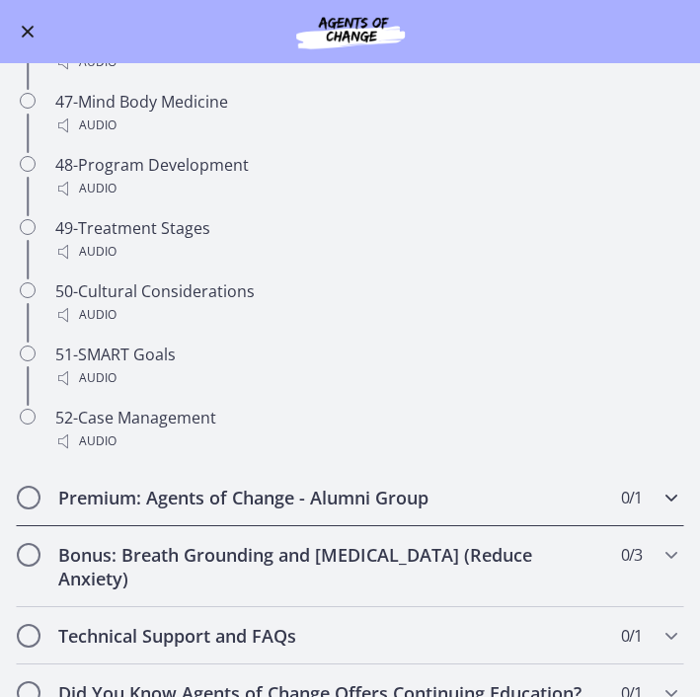
click at [211, 507] on h2 "Premium: Agents of Change - Alumni Group" at bounding box center [331, 498] width 546 height 24
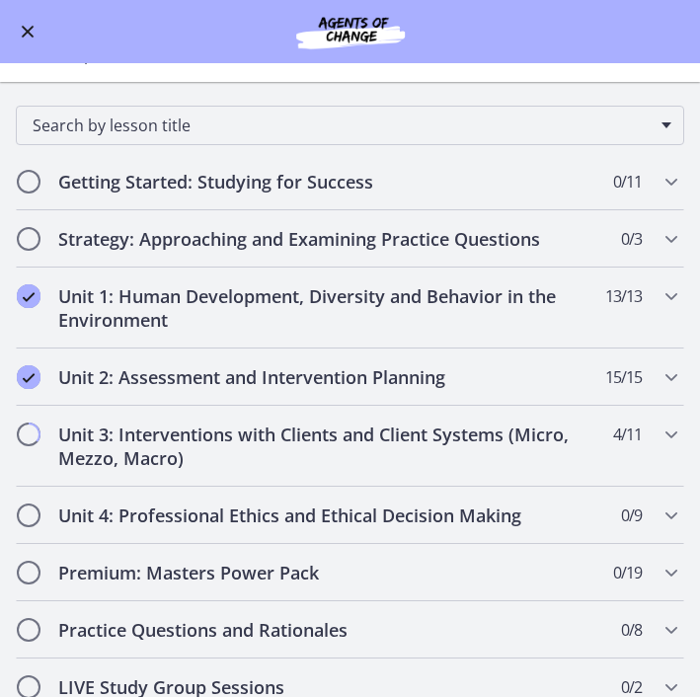
scroll to position [0, 0]
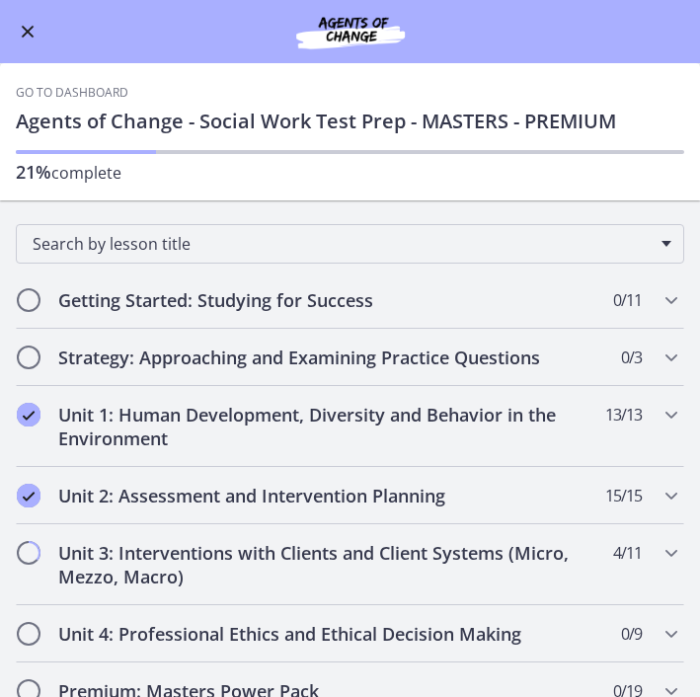
click at [34, 39] on button "Enable menu" at bounding box center [28, 32] width 24 height 24
